Goal: Communication & Community: Answer question/provide support

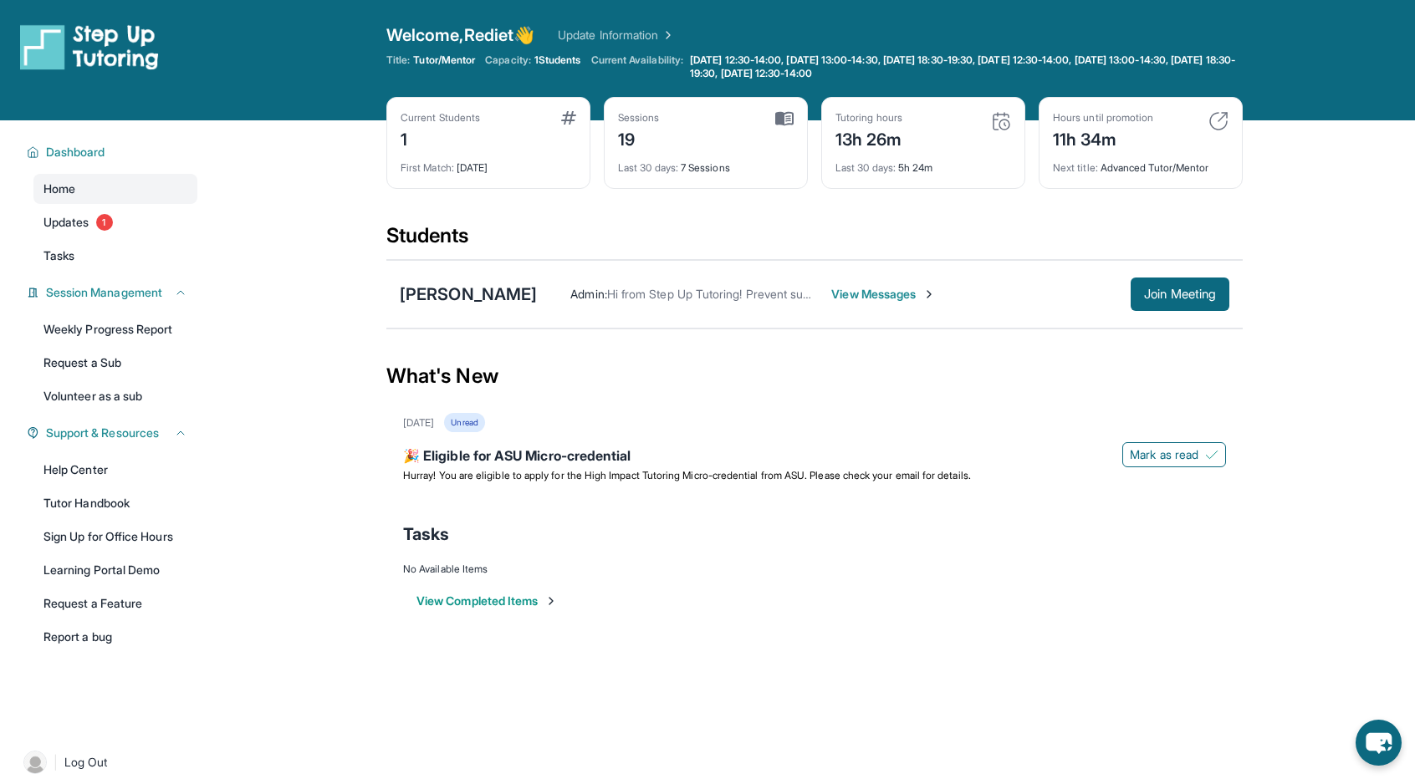
click at [852, 295] on span "View Messages" at bounding box center [883, 294] width 105 height 17
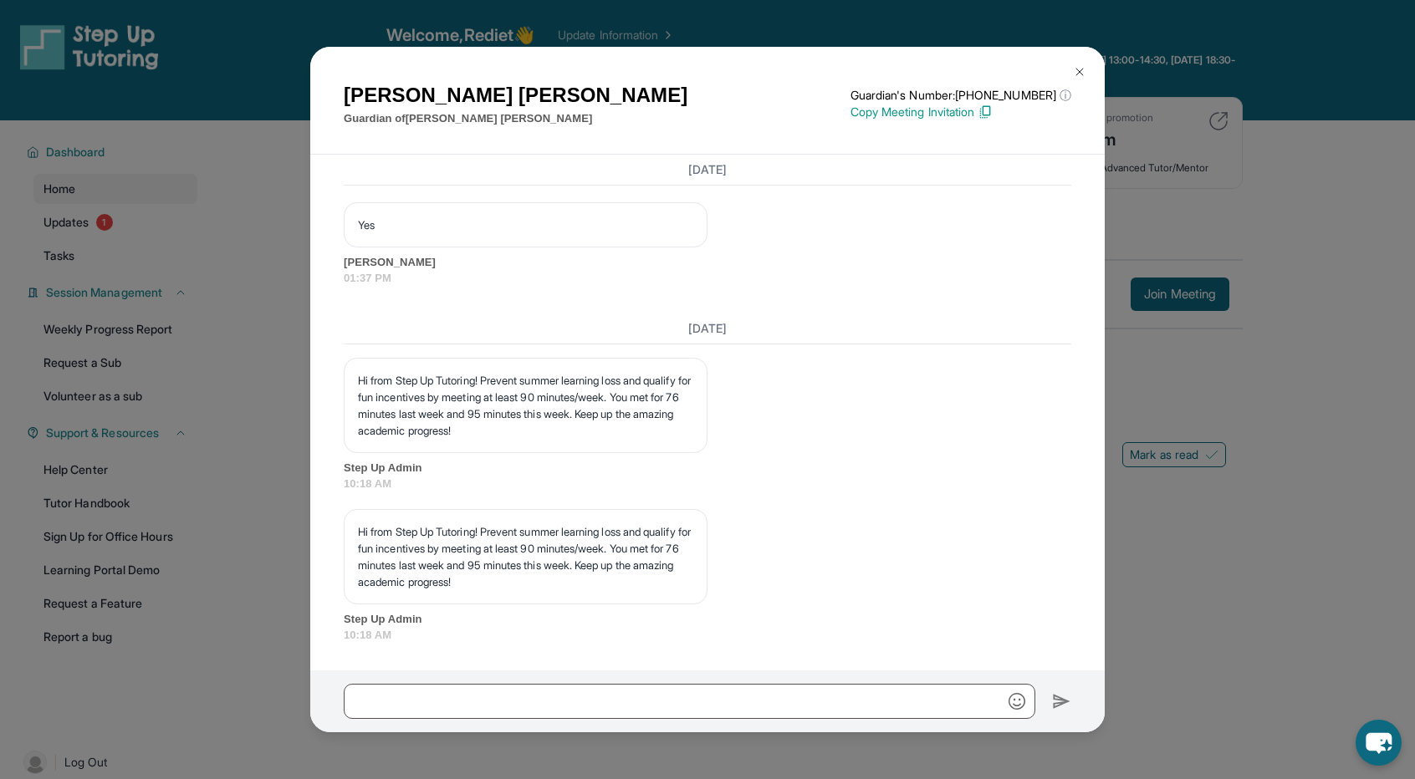
scroll to position [9908, 0]
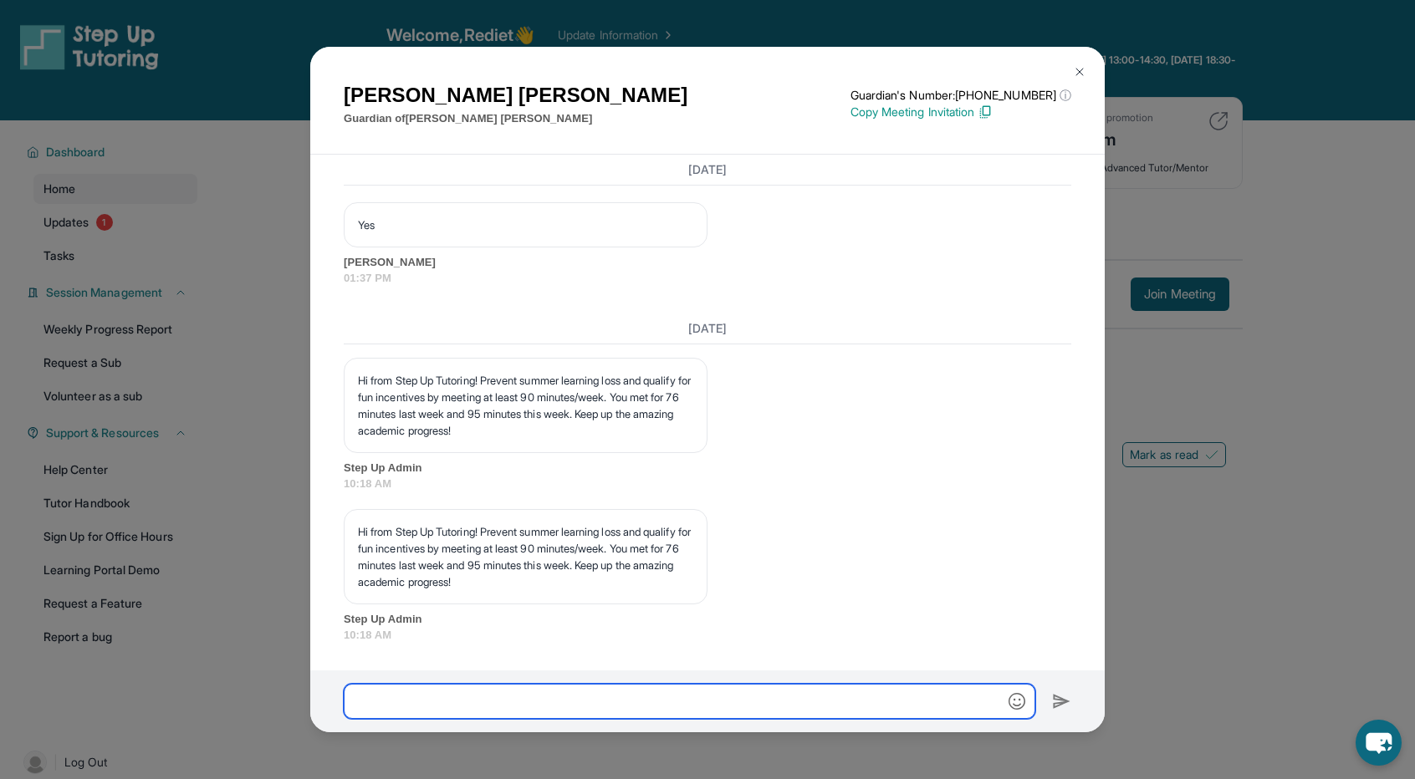
click at [662, 700] on input "text" at bounding box center [689, 701] width 691 height 35
type input "**********"
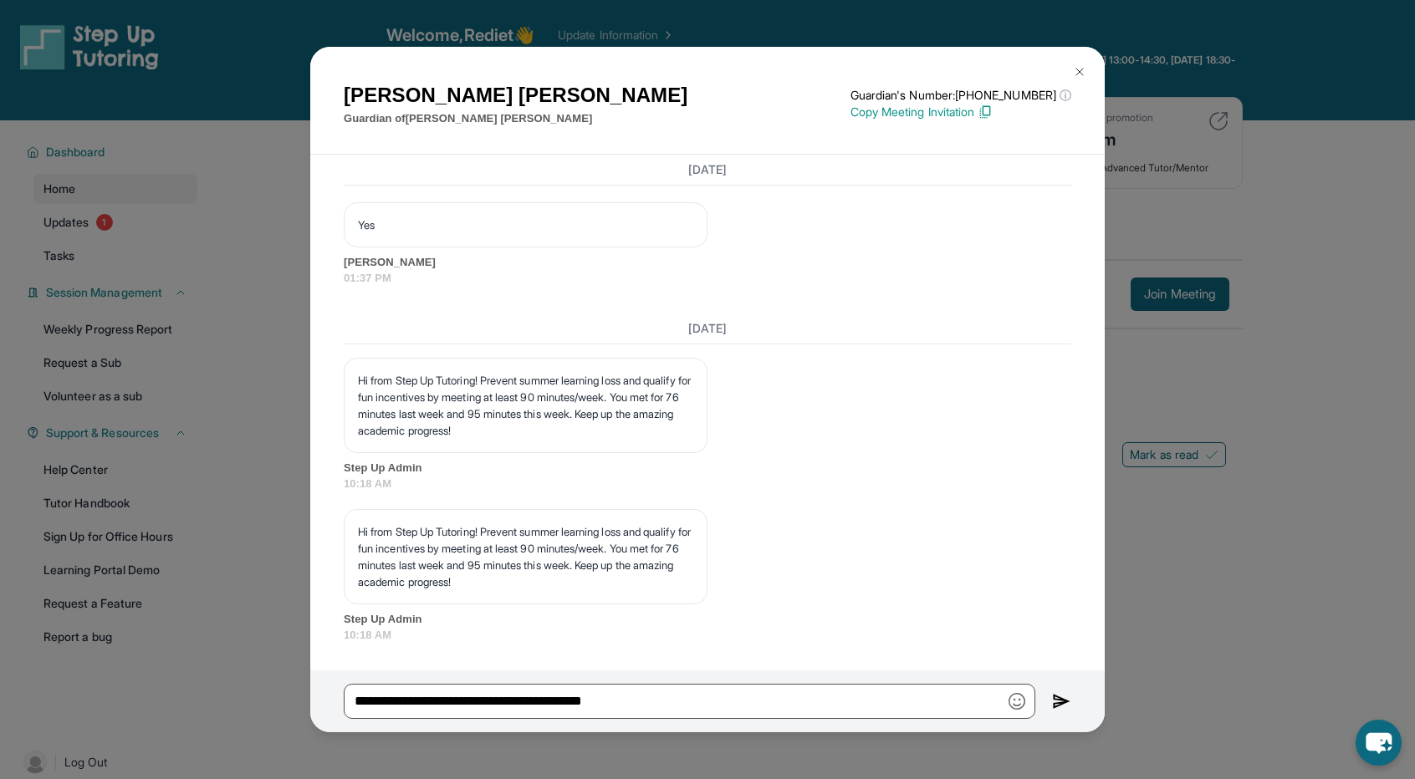
click at [1060, 698] on img at bounding box center [1061, 701] width 19 height 20
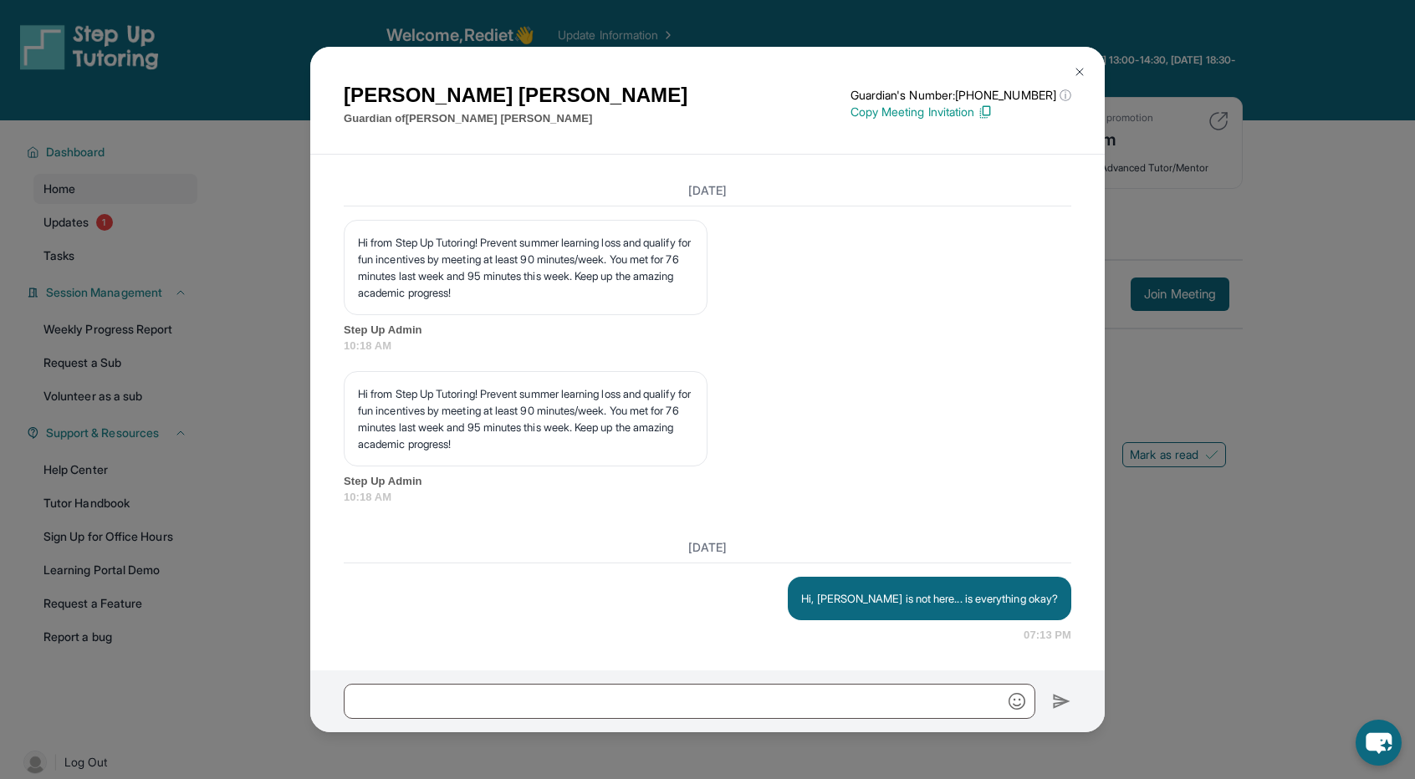
scroll to position [10045, 0]
click at [1082, 76] on img at bounding box center [1079, 71] width 13 height 13
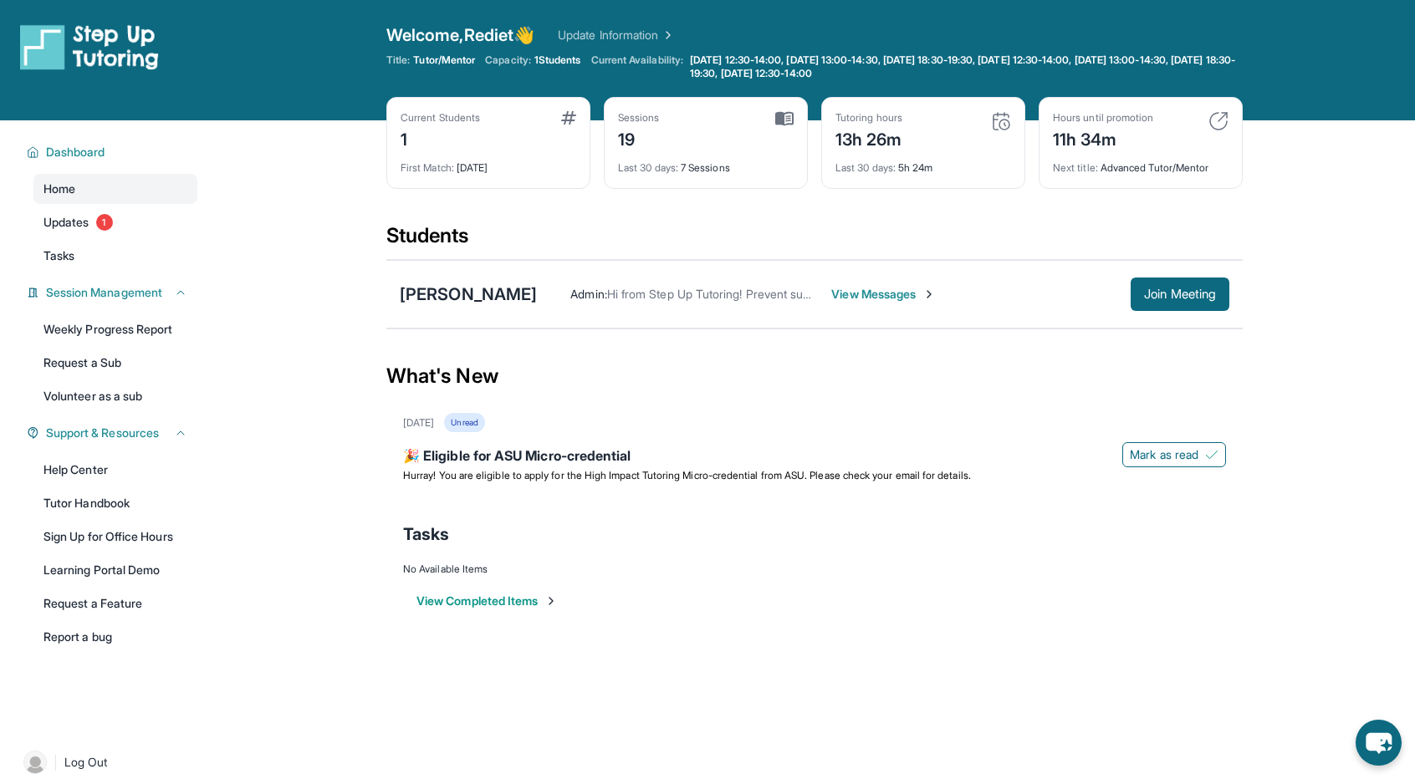
click at [837, 296] on span "View Messages" at bounding box center [883, 294] width 105 height 17
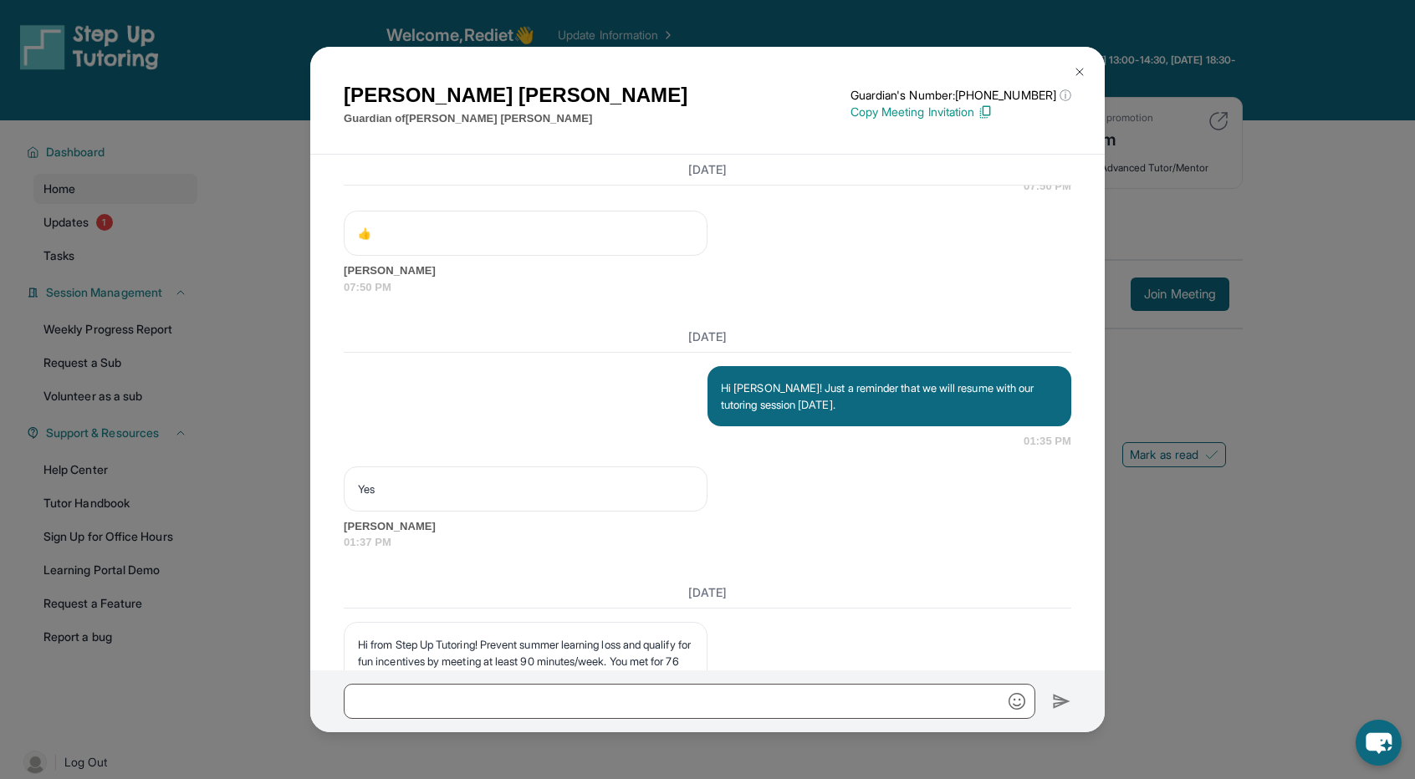
scroll to position [10128, 0]
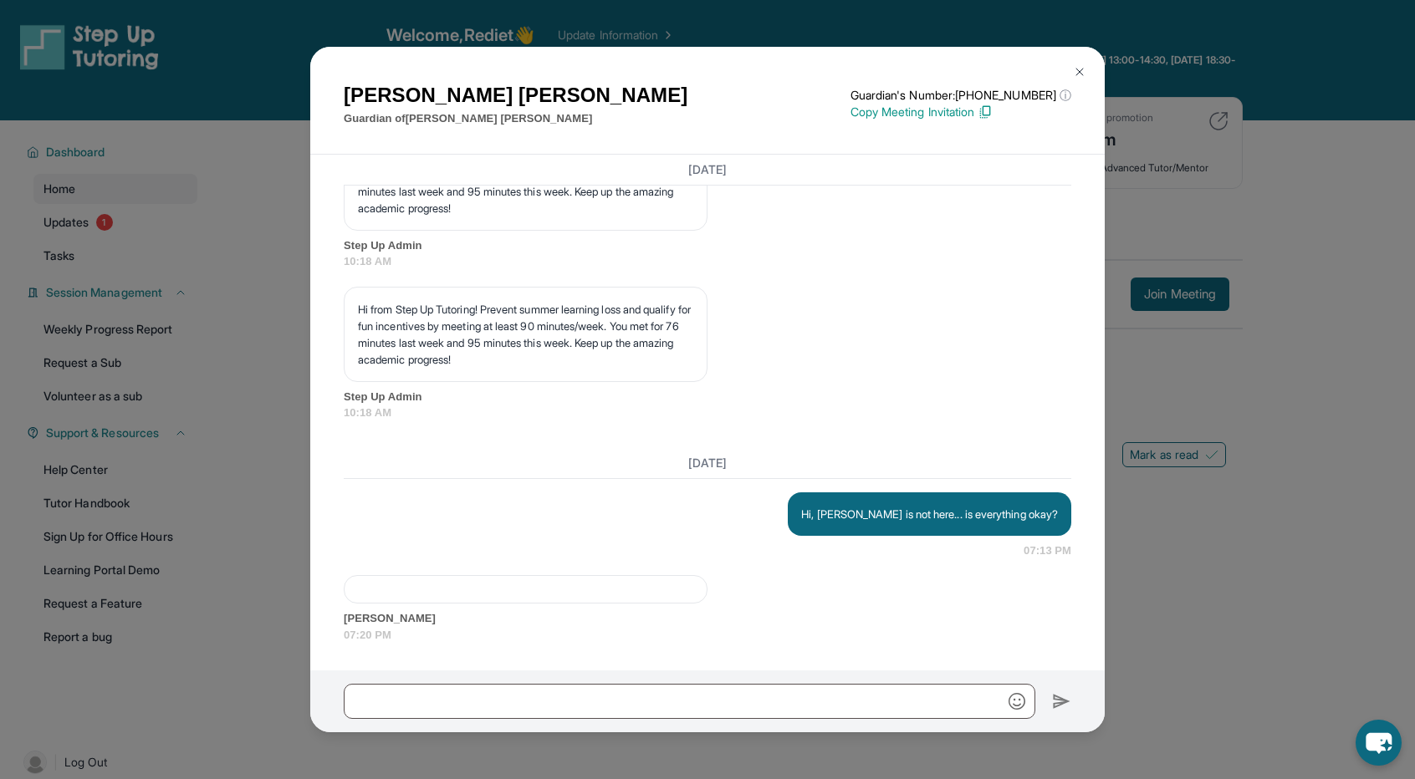
drag, startPoint x: 540, startPoint y: 603, endPoint x: 504, endPoint y: 590, distance: 38.1
click at [540, 603] on div at bounding box center [526, 589] width 364 height 28
click at [455, 574] on div "[DATE] Hi, [PERSON_NAME] is not here... is everything okay? 07:13 PM [PERSON_NA…" at bounding box center [707, 546] width 727 height 196
click at [420, 587] on div at bounding box center [526, 589] width 364 height 28
drag, startPoint x: 740, startPoint y: 574, endPoint x: 457, endPoint y: 631, distance: 289.2
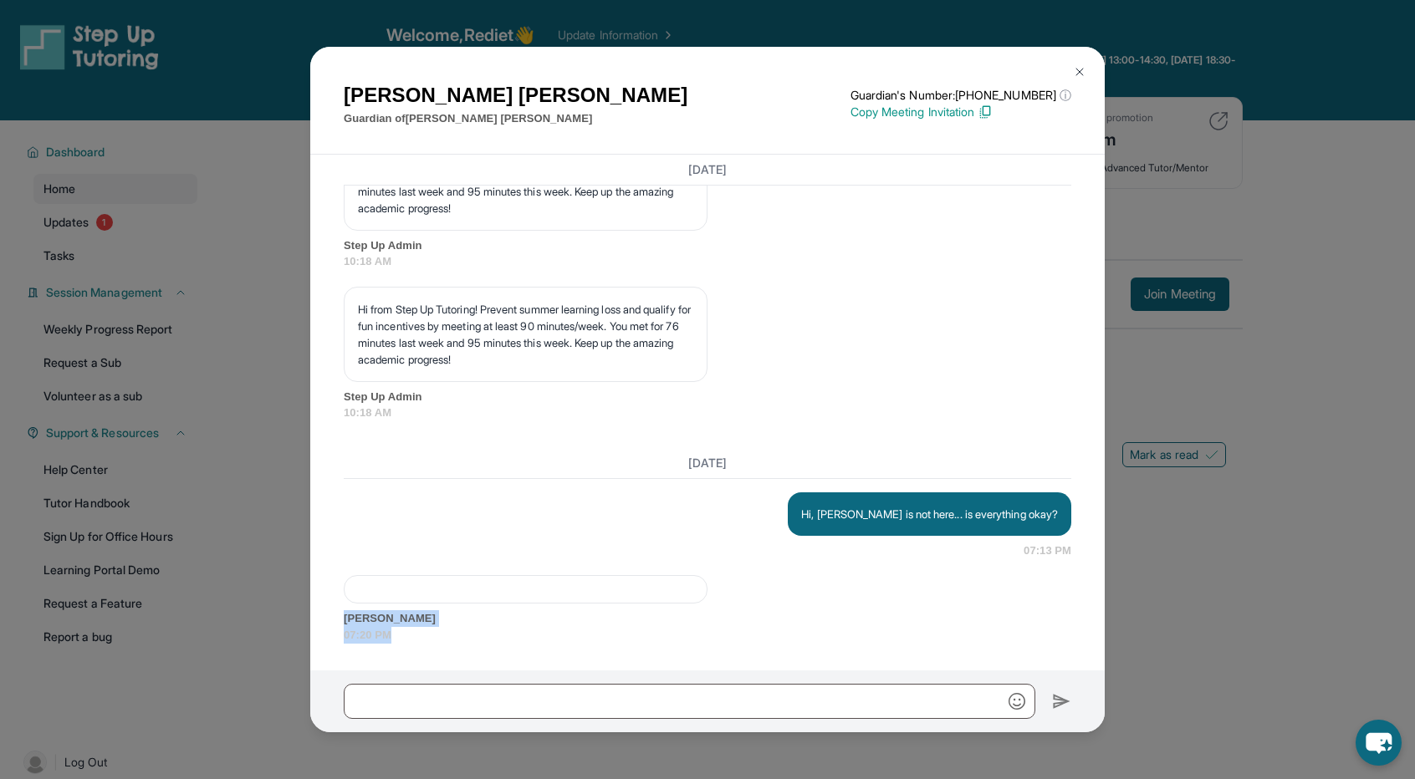
click at [464, 633] on div "[DATE] Hi, [PERSON_NAME] is not here... is everything okay? 07:13 PM [PERSON_NA…" at bounding box center [707, 546] width 727 height 196
click at [419, 643] on span "07:20 PM" at bounding box center [707, 635] width 727 height 17
drag, startPoint x: 720, startPoint y: 571, endPoint x: 610, endPoint y: 615, distance: 117.8
click at [610, 615] on div "[DATE] Hi, [PERSON_NAME] is not here... is everything okay? 07:13 PM [PERSON_NA…" at bounding box center [707, 546] width 727 height 196
click at [610, 615] on span "[PERSON_NAME]" at bounding box center [707, 618] width 727 height 17
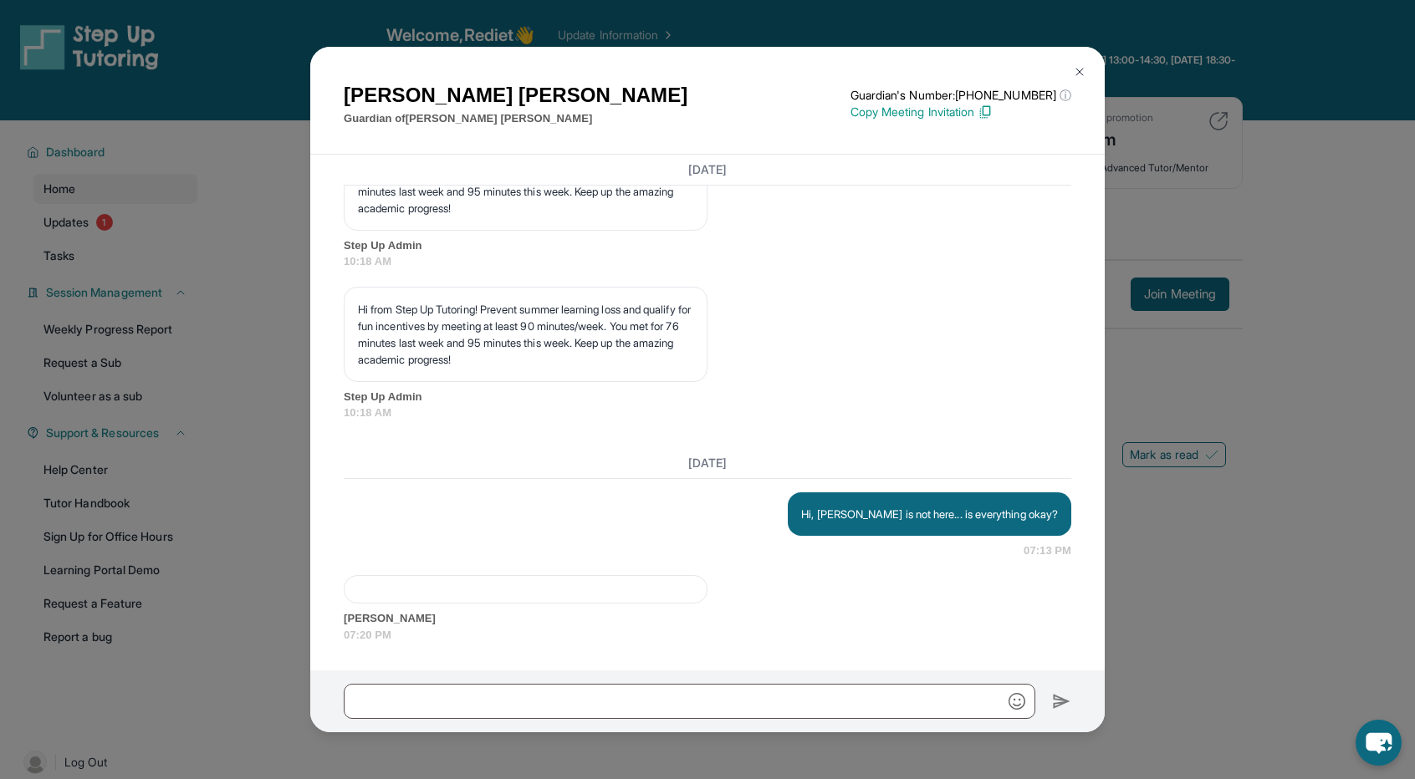
click at [1082, 69] on img at bounding box center [1079, 71] width 13 height 13
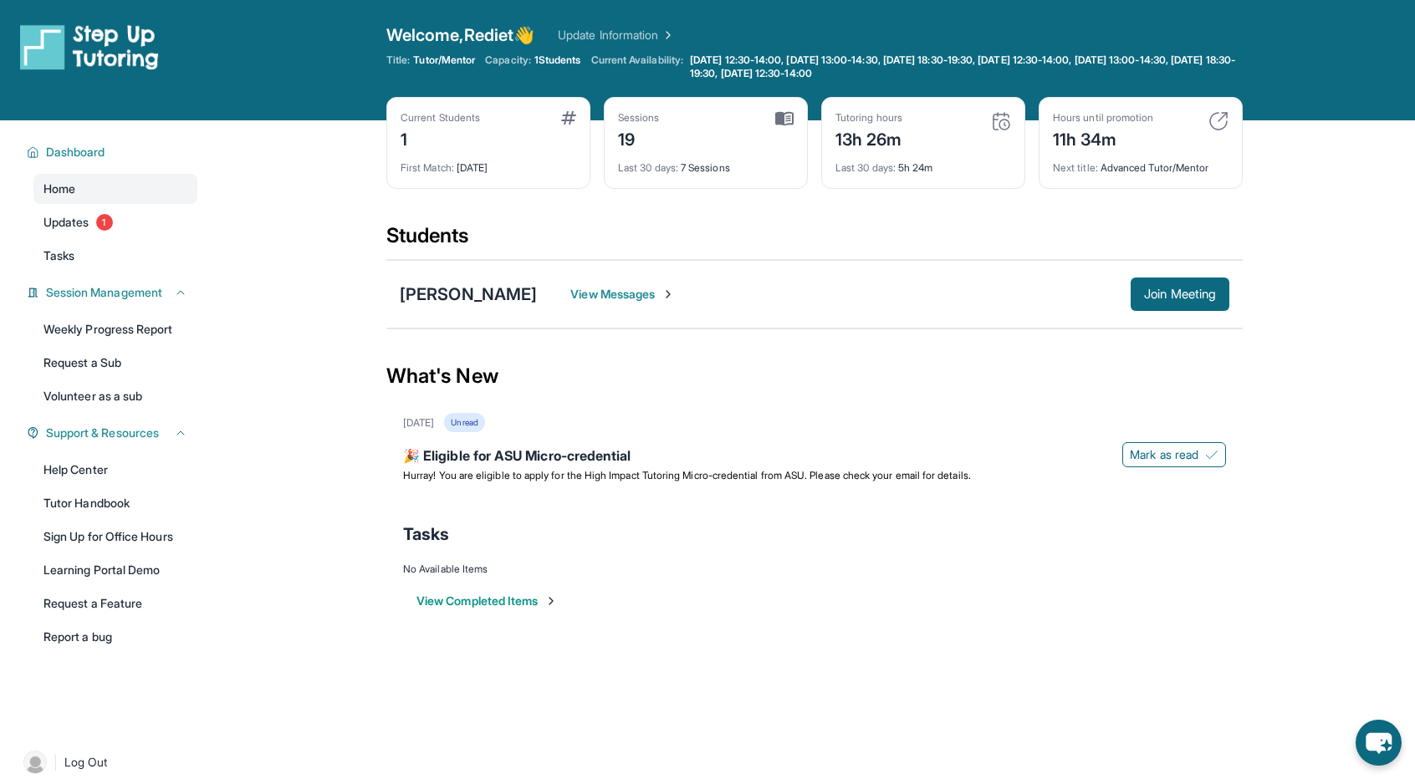
click at [635, 286] on span "View Messages" at bounding box center [622, 294] width 105 height 17
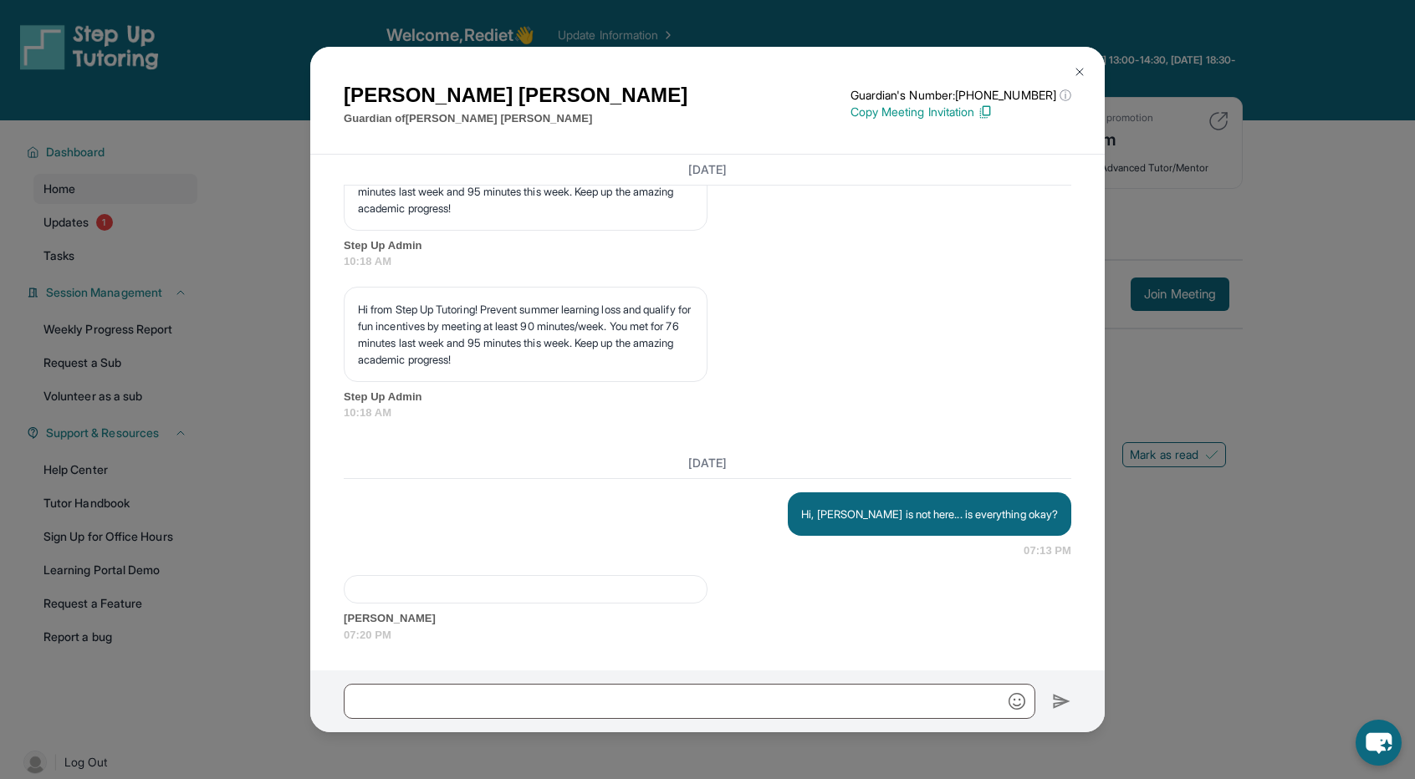
click at [1080, 69] on img at bounding box center [1079, 71] width 13 height 13
